Goal: Book appointment/travel/reservation

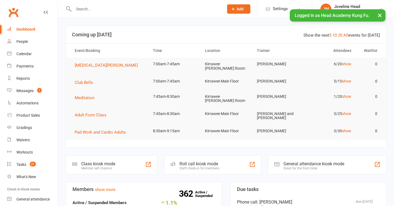
click at [379, 16] on button "×" at bounding box center [380, 15] width 10 height 12
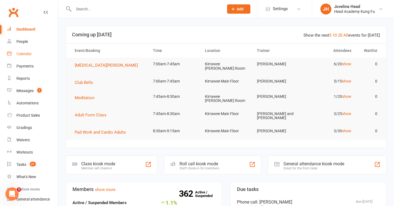
click at [27, 55] on div "Calendar" at bounding box center [23, 54] width 15 height 4
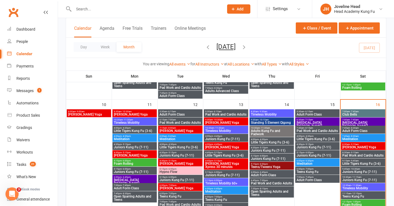
scroll to position [257, 0]
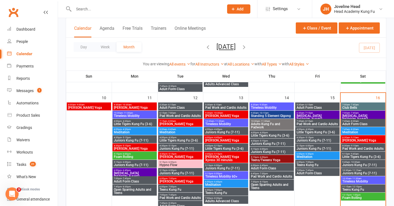
click at [146, 10] on input "text" at bounding box center [146, 9] width 148 height 8
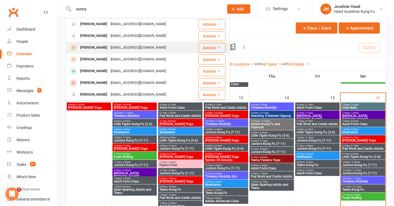
type input "sunny"
click at [119, 49] on div "[EMAIL_ADDRESS][DOMAIN_NAME]" at bounding box center [138, 48] width 59 height 8
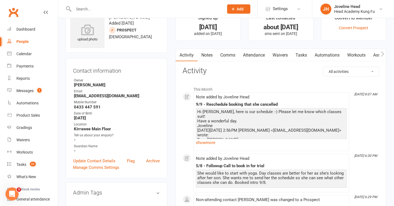
scroll to position [18, 0]
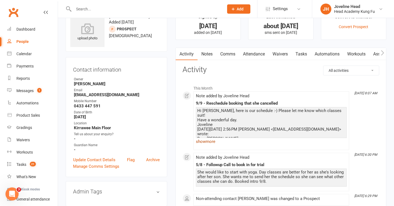
click at [206, 143] on link "show more" at bounding box center [271, 142] width 151 height 8
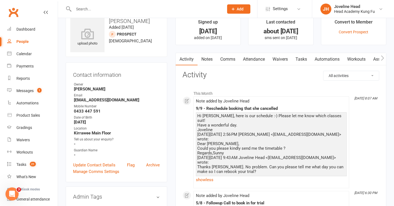
scroll to position [0, 0]
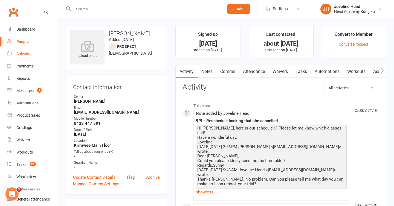
click at [28, 57] on link "Calendar" at bounding box center [32, 54] width 51 height 12
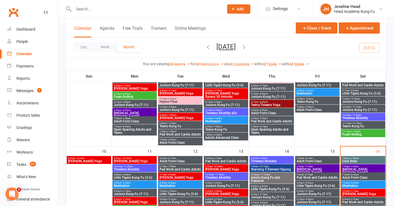
scroll to position [208, 0]
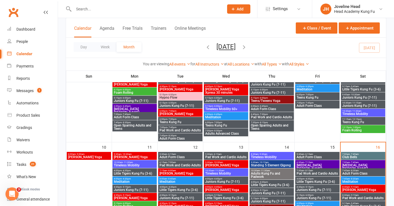
click at [359, 191] on span "[PERSON_NAME] Yoga" at bounding box center [363, 189] width 42 height 3
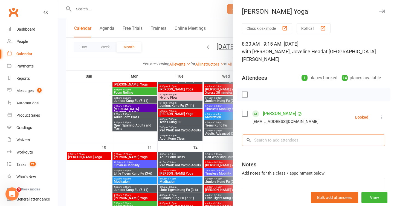
click at [282, 135] on input "search" at bounding box center [313, 140] width 143 height 11
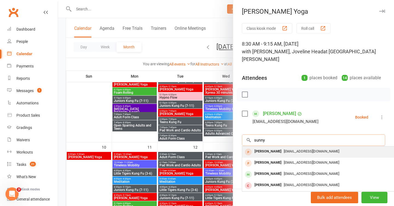
type input "sunny"
click at [284, 149] on span "[EMAIL_ADDRESS][DOMAIN_NAME]" at bounding box center [312, 151] width 56 height 4
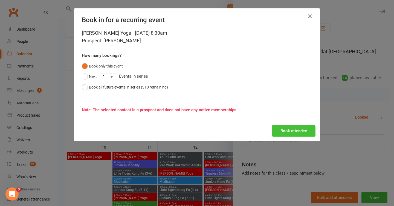
click at [297, 131] on button "Book attendee" at bounding box center [293, 130] width 43 height 11
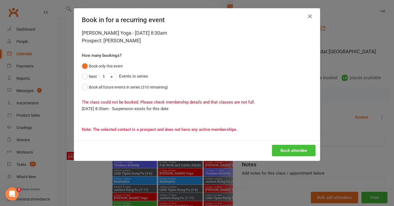
click at [293, 151] on button "Book attendee" at bounding box center [293, 150] width 43 height 11
click at [310, 17] on icon "button" at bounding box center [310, 16] width 7 height 7
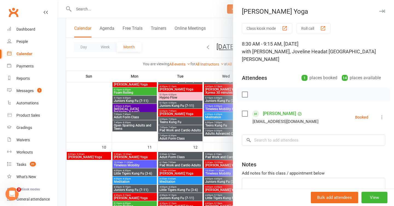
click at [278, 140] on div "Class kiosk mode Roll call 8:30 AM - 9:15 AM, [DATE] with [PERSON_NAME], Joveli…" at bounding box center [313, 123] width 161 height 200
click at [280, 135] on input "search" at bounding box center [313, 140] width 143 height 11
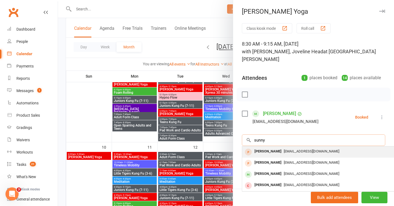
type input "sunny"
click at [270, 148] on div "[PERSON_NAME]" at bounding box center [267, 152] width 31 height 8
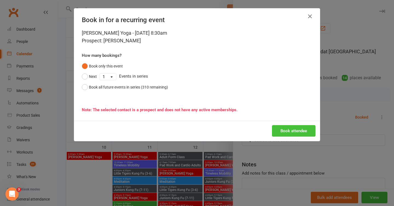
click at [297, 132] on button "Book attendee" at bounding box center [293, 130] width 43 height 11
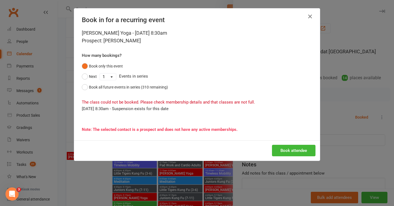
click at [309, 15] on icon "button" at bounding box center [310, 16] width 7 height 7
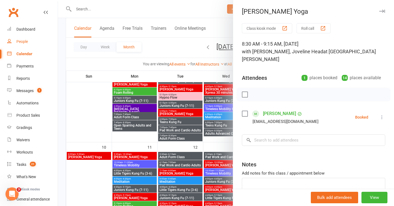
click at [26, 41] on div "People" at bounding box center [21, 41] width 11 height 4
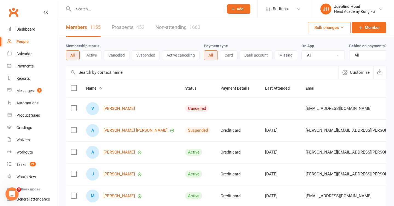
click at [113, 12] on input "text" at bounding box center [146, 9] width 148 height 8
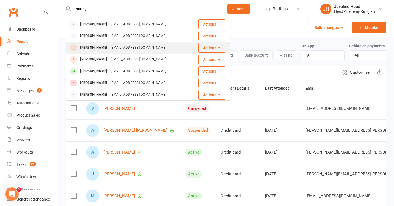
type input "sunny"
click at [131, 47] on div "[EMAIL_ADDRESS][DOMAIN_NAME]" at bounding box center [138, 48] width 59 height 8
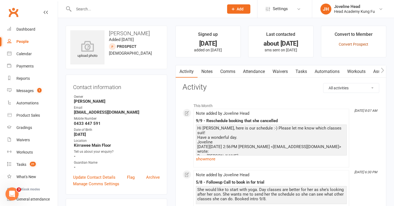
click at [355, 44] on link "Convert Prospect" at bounding box center [354, 44] width 30 height 4
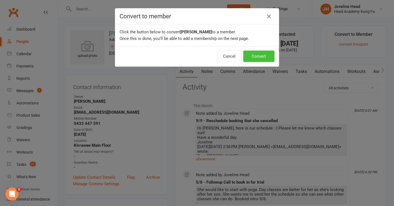
click at [256, 56] on button "Convert" at bounding box center [258, 56] width 31 height 11
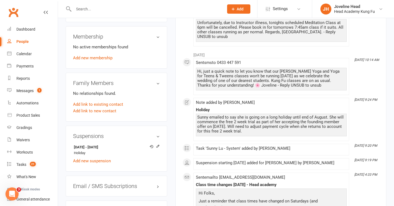
scroll to position [282, 0]
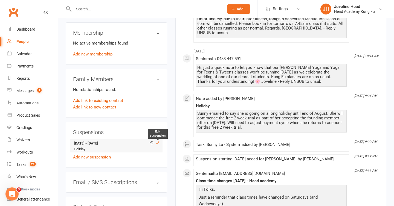
click at [157, 141] on icon at bounding box center [158, 143] width 4 height 4
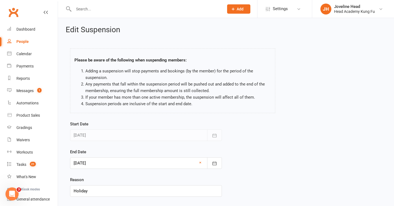
scroll to position [34, 0]
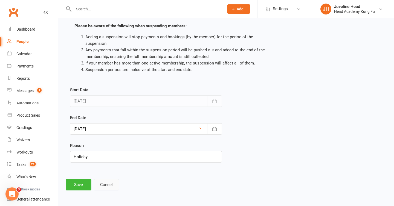
click at [104, 186] on button "Cancel" at bounding box center [106, 184] width 25 height 11
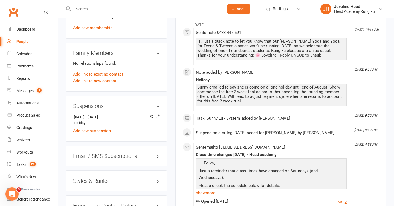
scroll to position [312, 0]
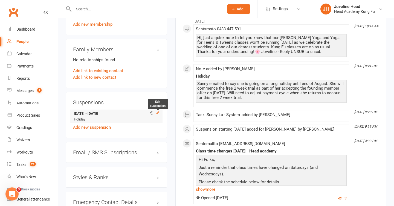
click at [156, 113] on icon at bounding box center [158, 113] width 4 height 4
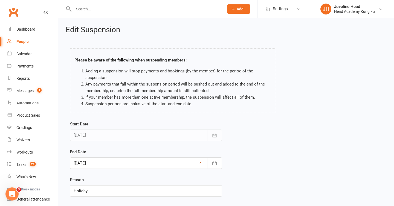
click at [200, 161] on link "×" at bounding box center [200, 162] width 2 height 7
click at [158, 166] on div at bounding box center [146, 163] width 152 height 11
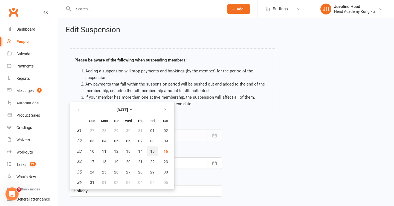
click at [154, 150] on button "15" at bounding box center [152, 152] width 11 height 10
type input "[DATE]"
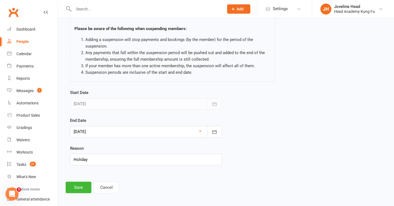
scroll to position [34, 0]
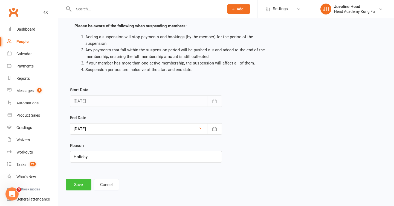
click at [78, 185] on button "Save" at bounding box center [79, 184] width 26 height 11
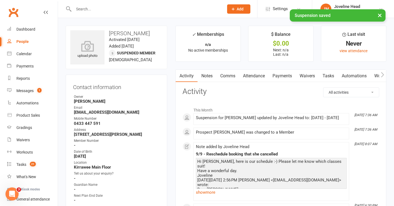
click at [379, 17] on button "×" at bounding box center [380, 15] width 10 height 12
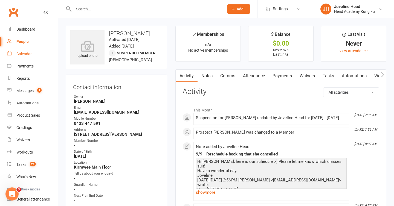
click at [25, 54] on div "Calendar" at bounding box center [23, 54] width 15 height 4
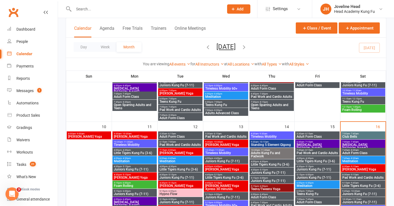
scroll to position [234, 0]
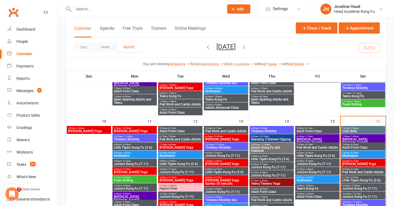
click at [355, 161] on span "- 9:15am" at bounding box center [354, 161] width 9 height 2
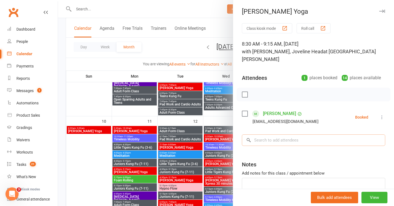
click at [337, 135] on input "search" at bounding box center [313, 140] width 143 height 11
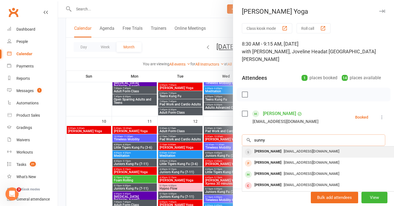
type input "sunny"
click at [318, 148] on div "[EMAIL_ADDRESS][DOMAIN_NAME]" at bounding box center [323, 152] width 159 height 8
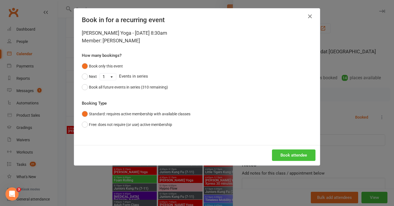
click at [291, 157] on button "Book attendee" at bounding box center [293, 155] width 43 height 11
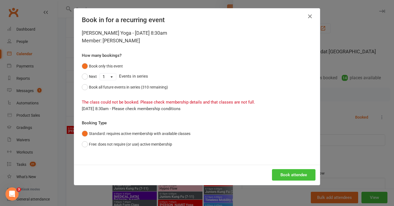
click at [295, 177] on button "Book attendee" at bounding box center [293, 174] width 43 height 11
click at [310, 16] on icon "button" at bounding box center [310, 16] width 7 height 7
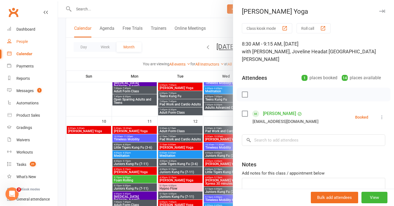
click at [22, 41] on div "People" at bounding box center [21, 41] width 11 height 4
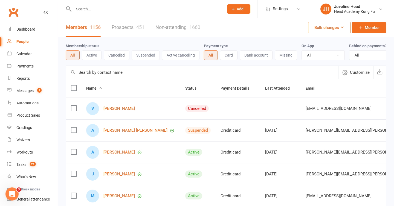
click at [108, 8] on body "Prospect Member Non-attending contact Class / event Appointment Grading event T…" at bounding box center [197, 179] width 394 height 356
click at [108, 8] on input "text" at bounding box center [146, 9] width 148 height 8
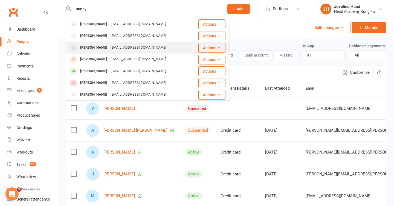
type input "sunny"
click at [122, 50] on div "[EMAIL_ADDRESS][DOMAIN_NAME]" at bounding box center [138, 48] width 59 height 8
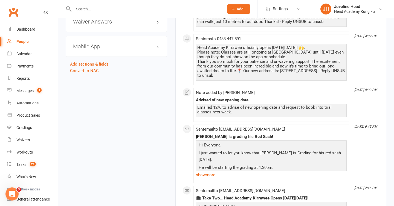
scroll to position [594, 0]
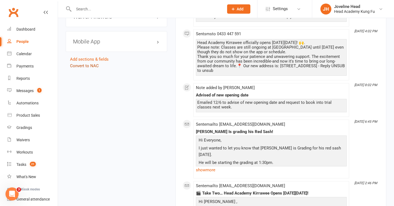
click at [93, 66] on link "Convert to NAC" at bounding box center [84, 65] width 29 height 5
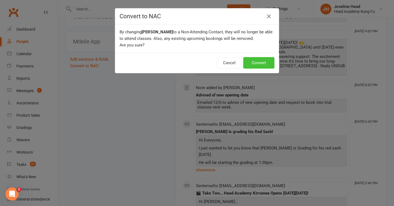
click at [259, 60] on button "Convert" at bounding box center [258, 62] width 31 height 11
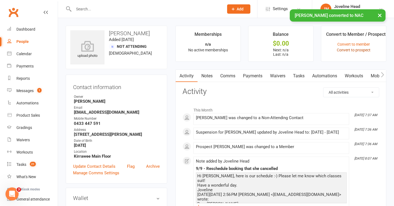
click at [359, 49] on link "Convert to prospect" at bounding box center [354, 50] width 34 height 4
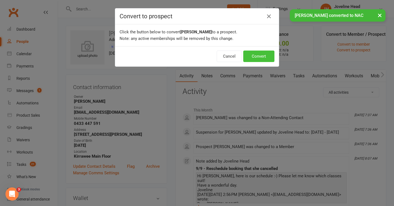
click at [258, 56] on button "Convert" at bounding box center [258, 56] width 31 height 11
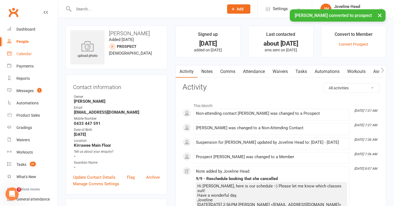
click at [25, 52] on div "Calendar" at bounding box center [23, 54] width 15 height 4
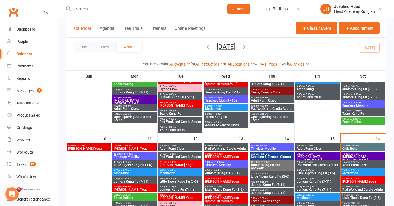
scroll to position [216, 0]
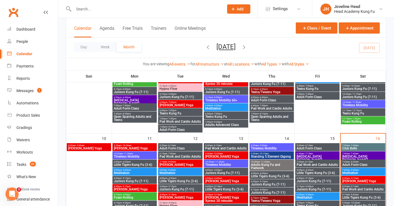
click at [354, 179] on span "- 9:15am" at bounding box center [354, 178] width 9 height 2
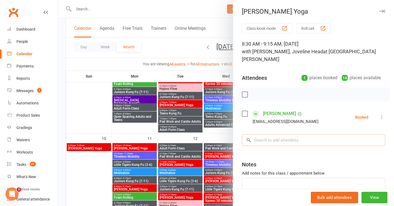
click at [298, 136] on input "search" at bounding box center [313, 140] width 143 height 11
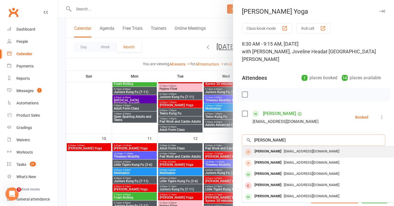
type input "[PERSON_NAME]"
click at [295, 148] on div "[PERSON_NAME] [EMAIL_ADDRESS][DOMAIN_NAME]" at bounding box center [324, 152] width 164 height 11
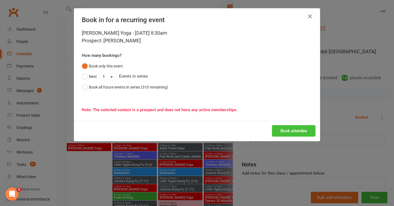
click at [296, 131] on button "Book attendee" at bounding box center [293, 130] width 43 height 11
